Goal: Learn about a topic

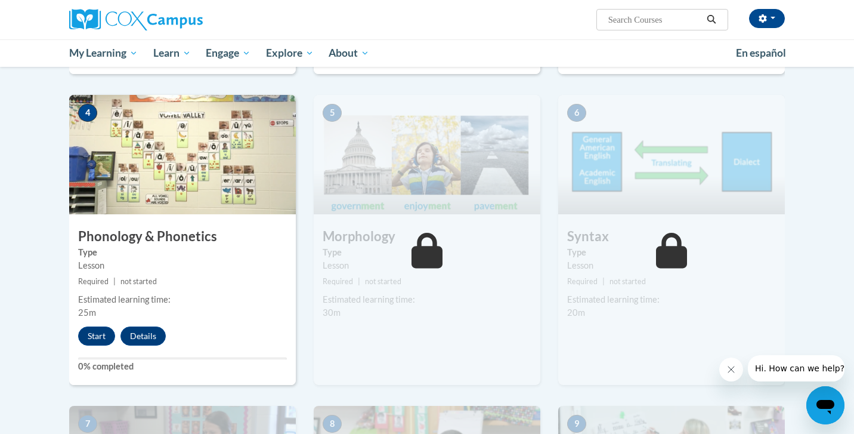
scroll to position [576, 0]
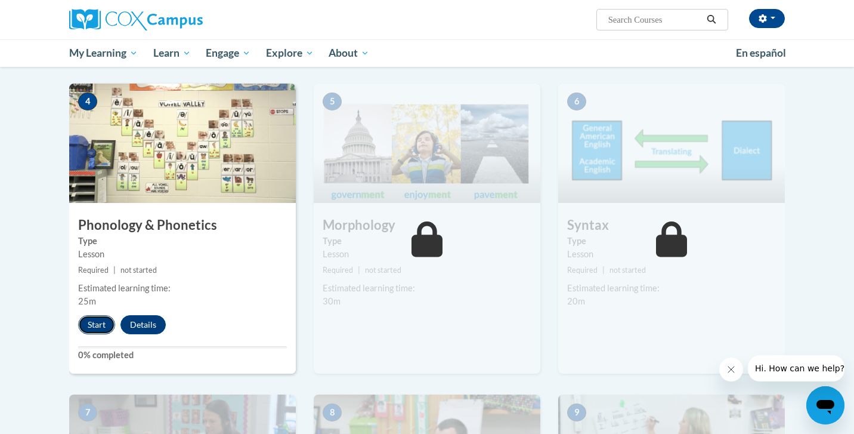
click at [93, 322] on button "Start" at bounding box center [96, 324] width 37 height 19
